Goal: Navigation & Orientation: Find specific page/section

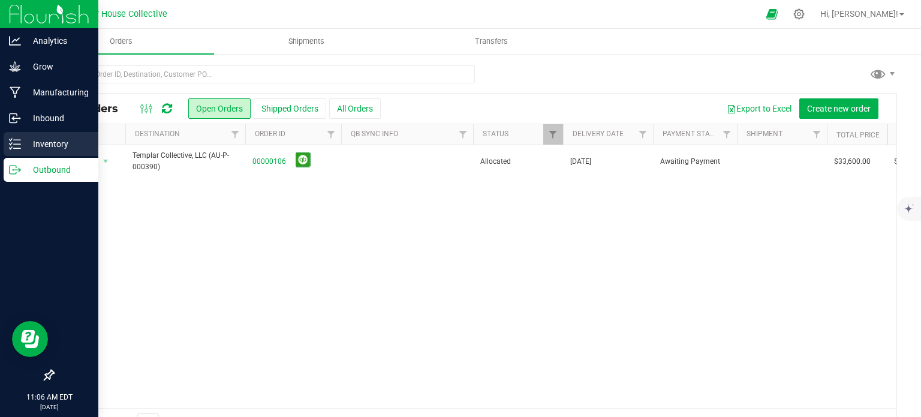
click at [22, 140] on p "Inventory" at bounding box center [57, 144] width 72 height 14
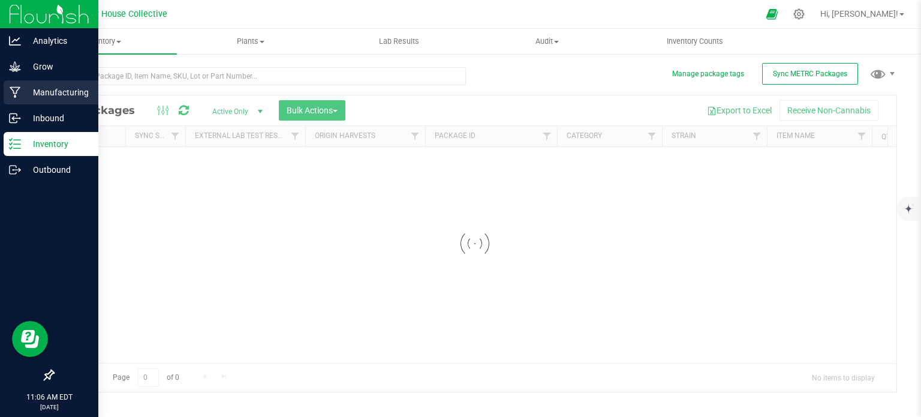
click at [55, 88] on p "Manufacturing" at bounding box center [57, 92] width 72 height 14
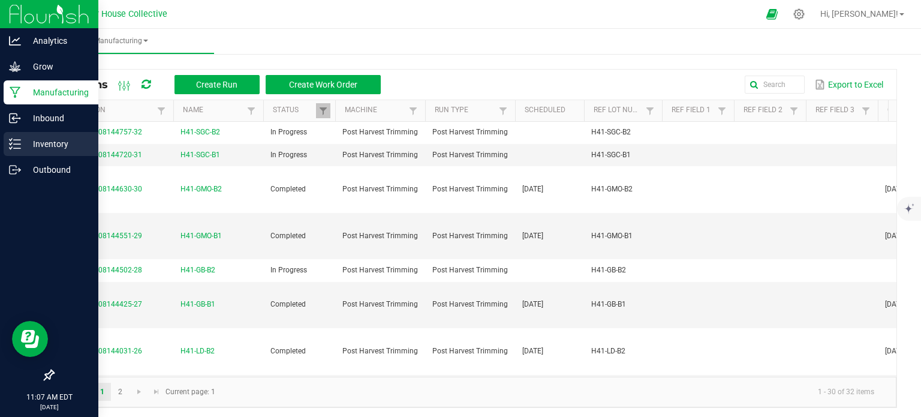
click at [16, 143] on icon at bounding box center [15, 144] width 12 height 12
